Goal: Transaction & Acquisition: Purchase product/service

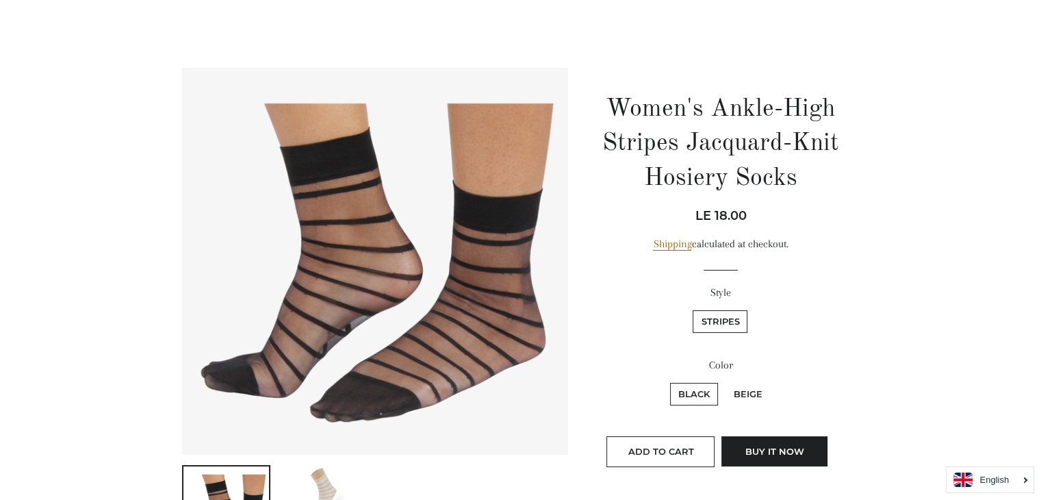
scroll to position [70, 0]
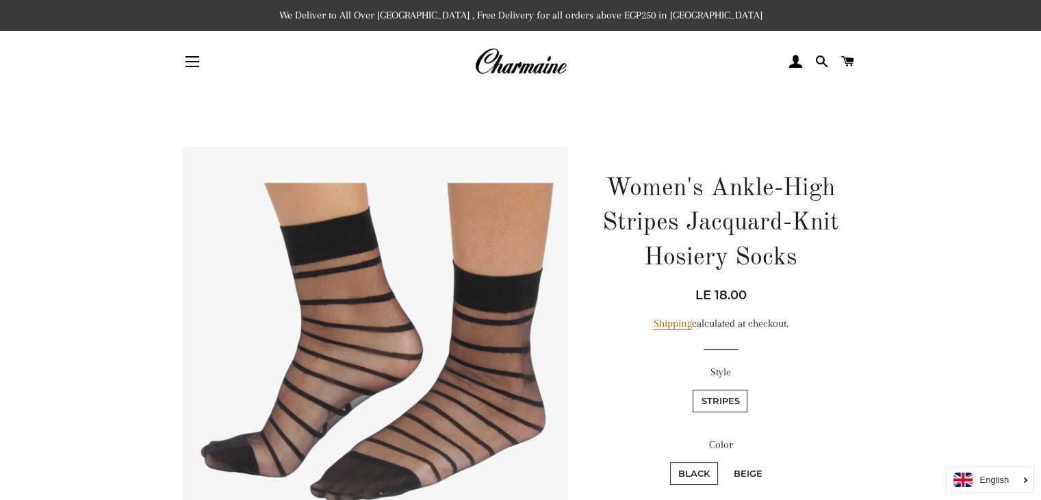
click at [736, 478] on label "Beige" at bounding box center [747, 473] width 45 height 23
click at [724, 460] on input "Beige" at bounding box center [723, 460] width 1 height 1
radio input "true"
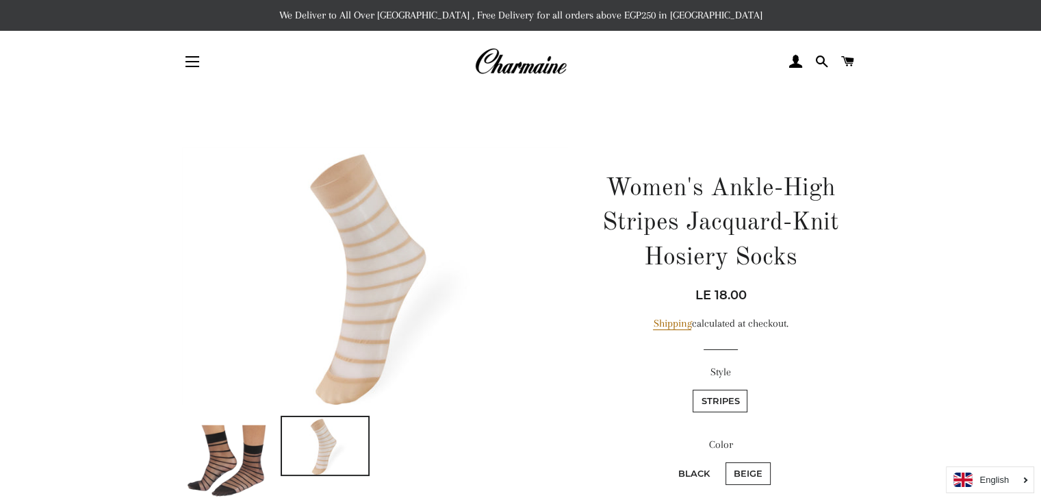
click at [695, 478] on label "Black" at bounding box center [694, 473] width 48 height 23
click at [669, 460] on input "Black" at bounding box center [668, 460] width 1 height 1
radio input "true"
